Goal: Transaction & Acquisition: Purchase product/service

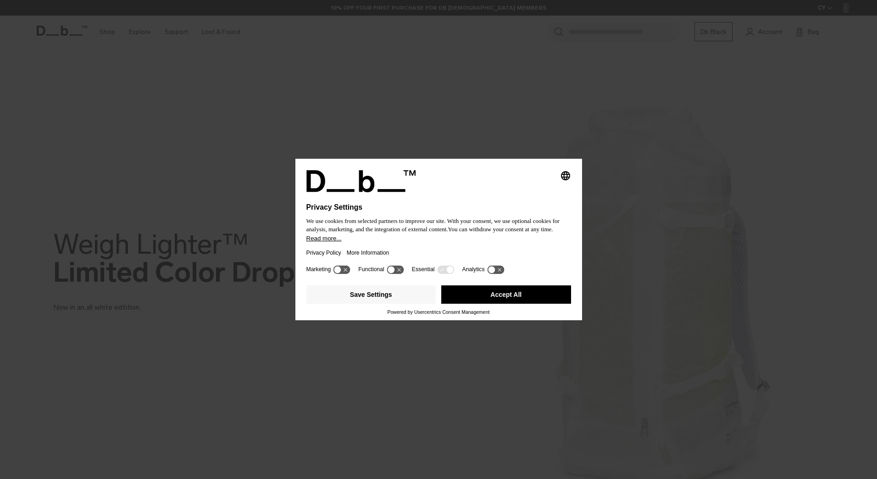
click at [477, 295] on button "Accept All" at bounding box center [506, 294] width 130 height 18
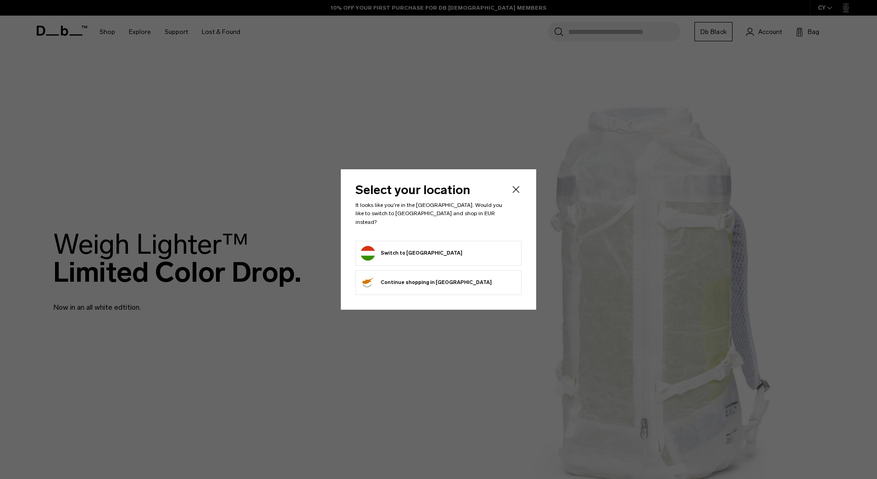
click at [455, 247] on form "Switch to Hungary" at bounding box center [439, 253] width 156 height 15
click at [405, 248] on button "Switch to Hungary" at bounding box center [412, 253] width 102 height 15
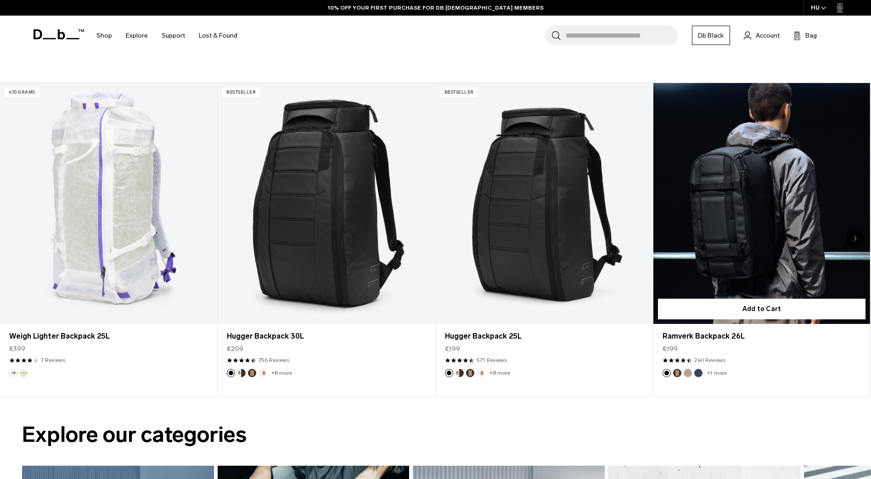
scroll to position [459, 0]
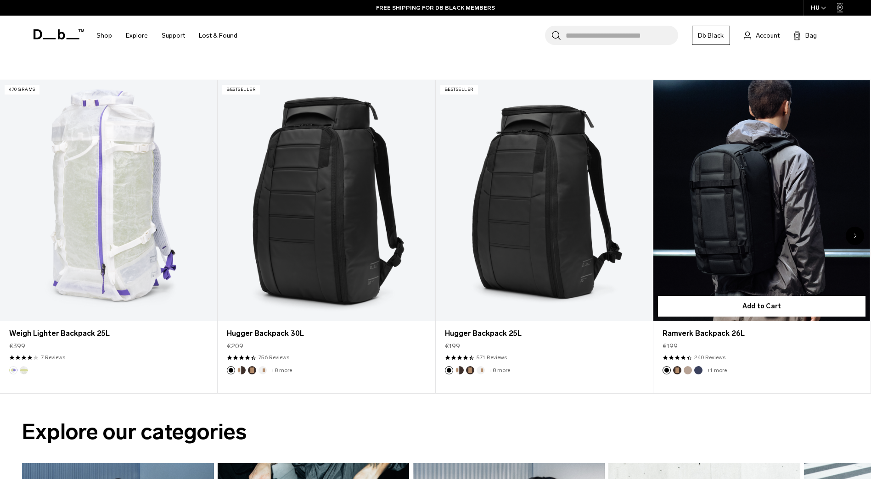
click at [765, 181] on link "Ramverk Backpack 26L" at bounding box center [761, 200] width 217 height 241
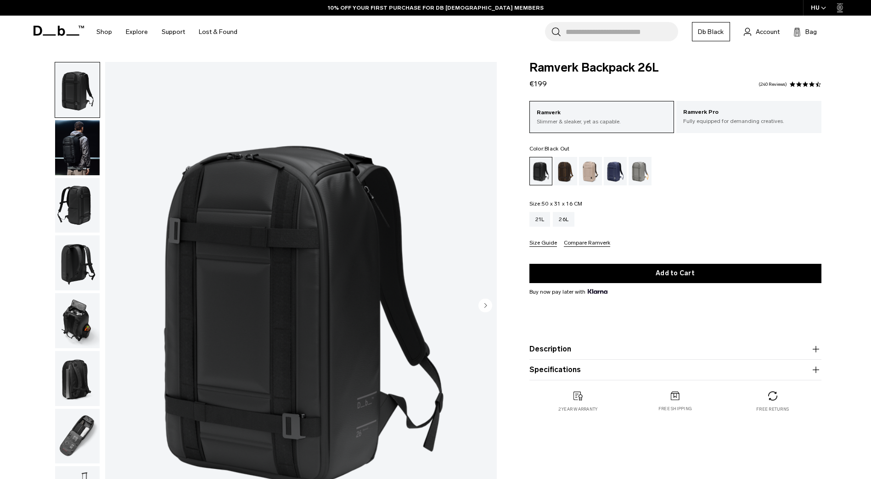
click at [87, 157] on img "button" at bounding box center [77, 147] width 45 height 55
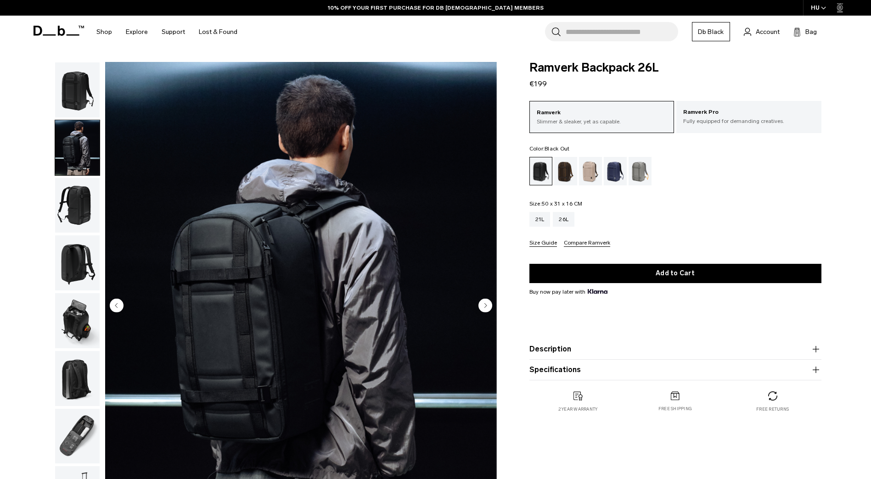
click at [84, 198] on img "button" at bounding box center [77, 205] width 45 height 55
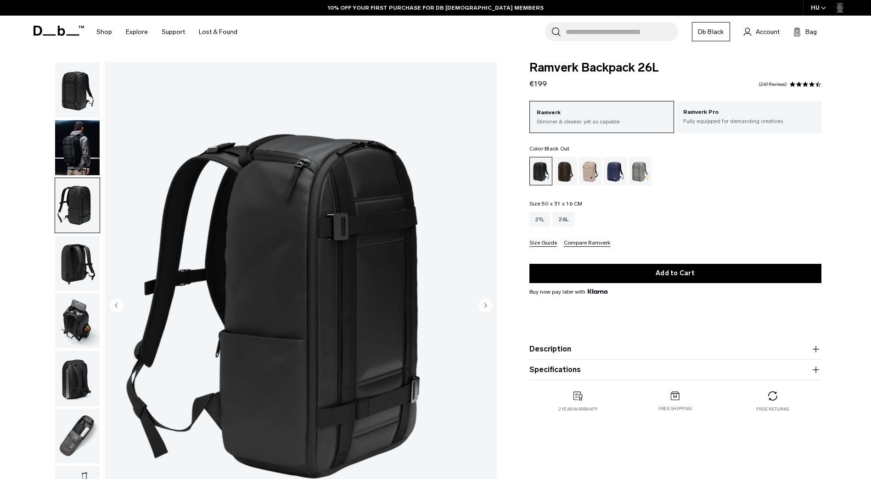
click at [84, 249] on img "button" at bounding box center [77, 262] width 45 height 55
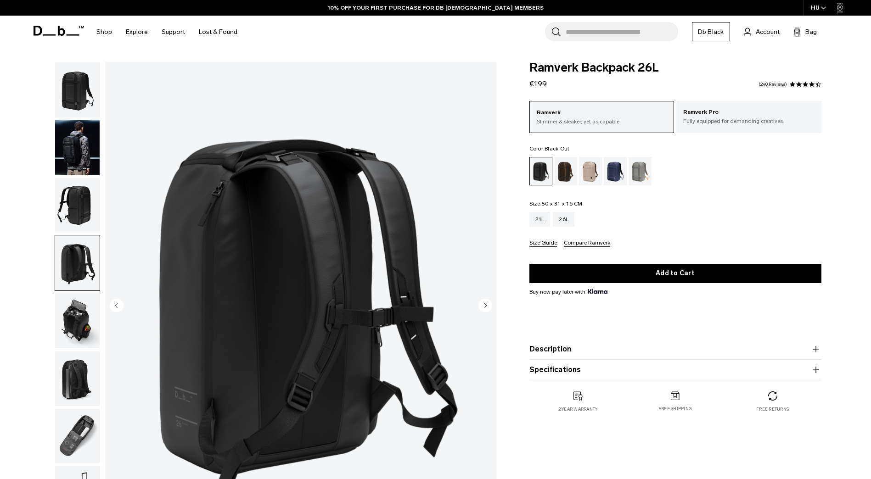
click at [85, 311] on img "button" at bounding box center [77, 320] width 45 height 55
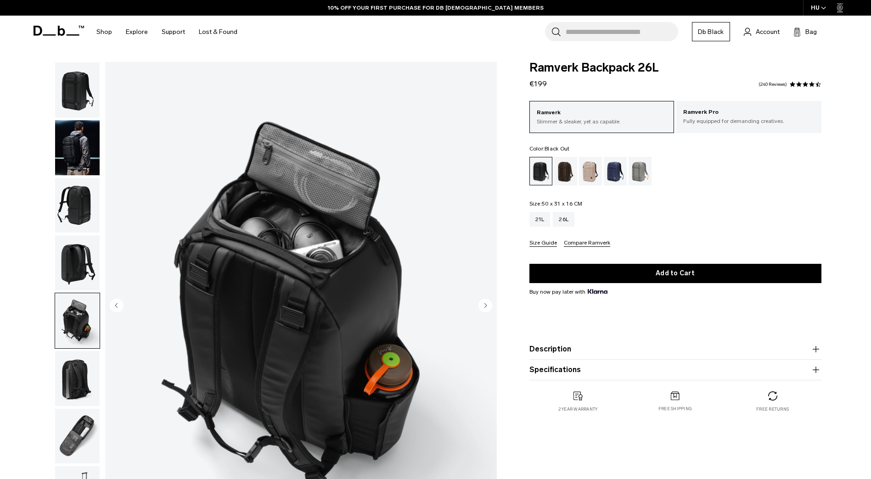
click at [76, 371] on img "button" at bounding box center [77, 378] width 45 height 55
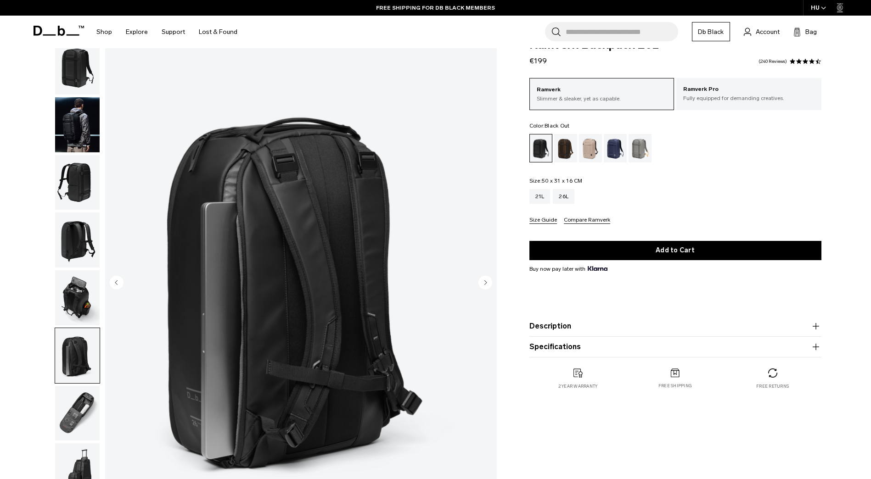
scroll to position [46, 0]
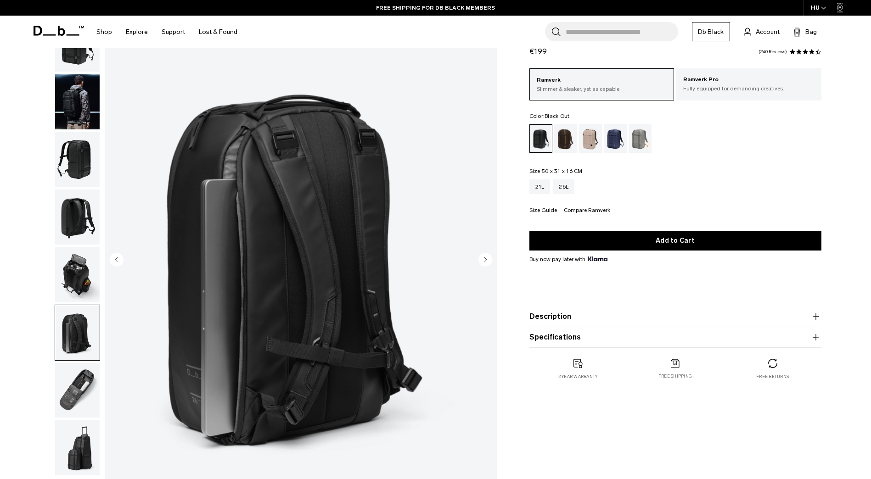
click at [74, 400] on img "button" at bounding box center [77, 390] width 45 height 55
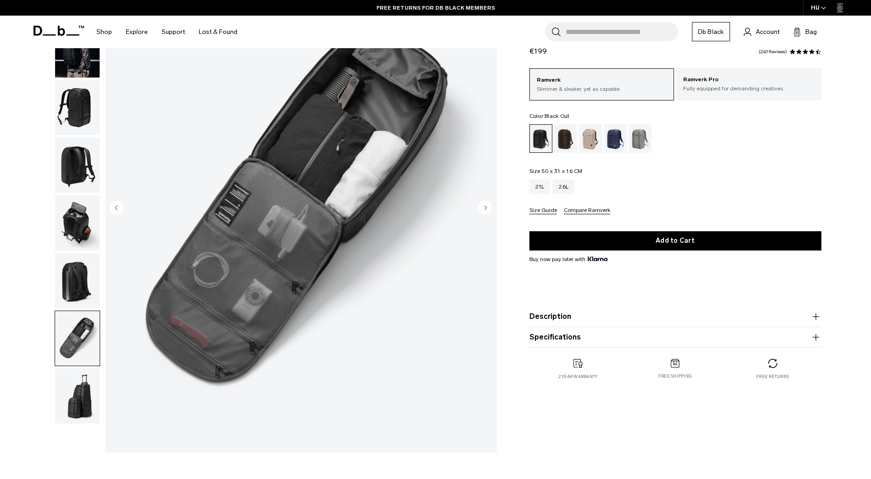
scroll to position [138, 0]
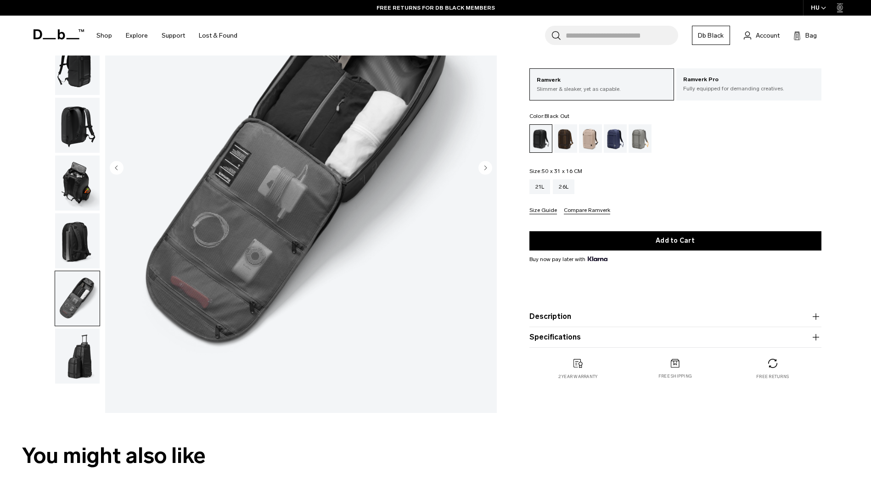
click at [75, 361] on img "button" at bounding box center [77, 356] width 45 height 55
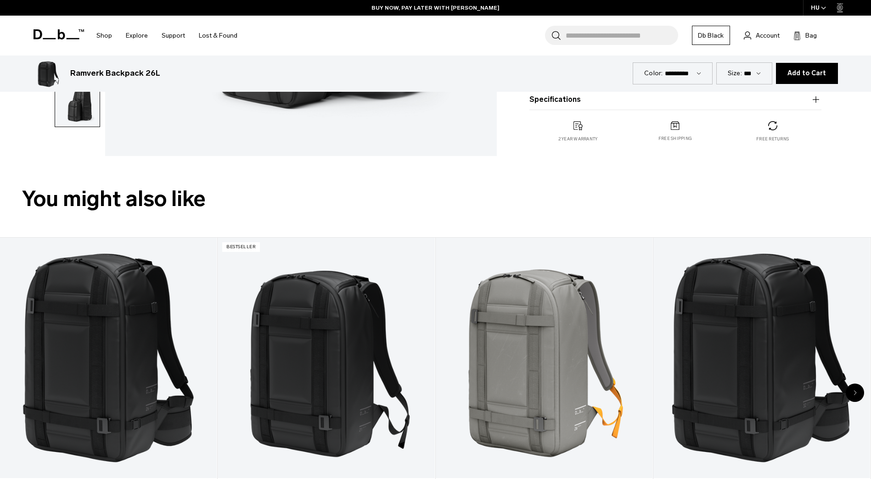
scroll to position [505, 0]
